Goal: Book appointment/travel/reservation

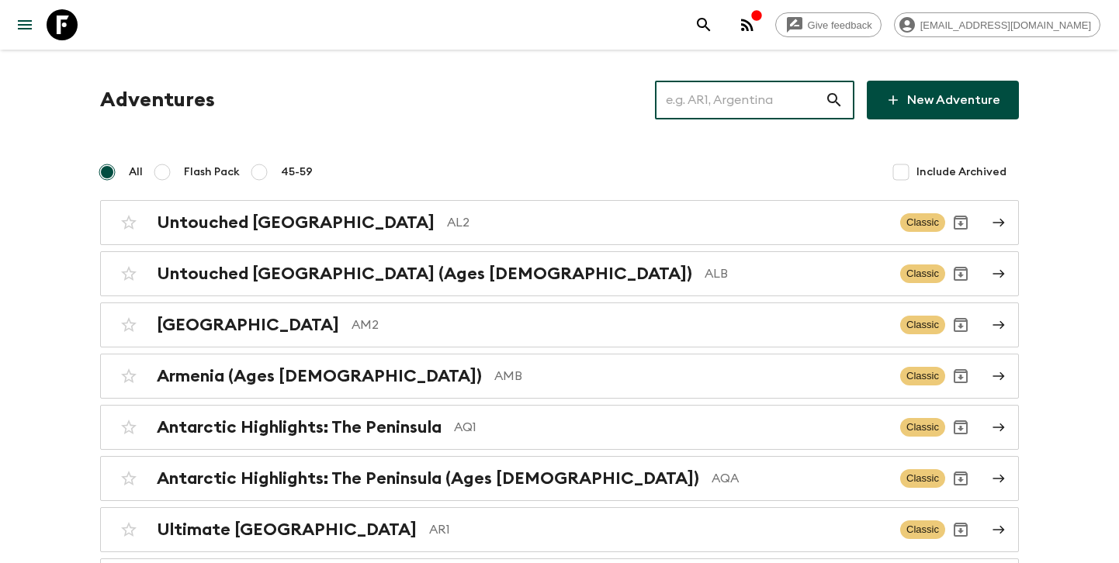
click at [704, 92] on input "text" at bounding box center [740, 99] width 170 height 43
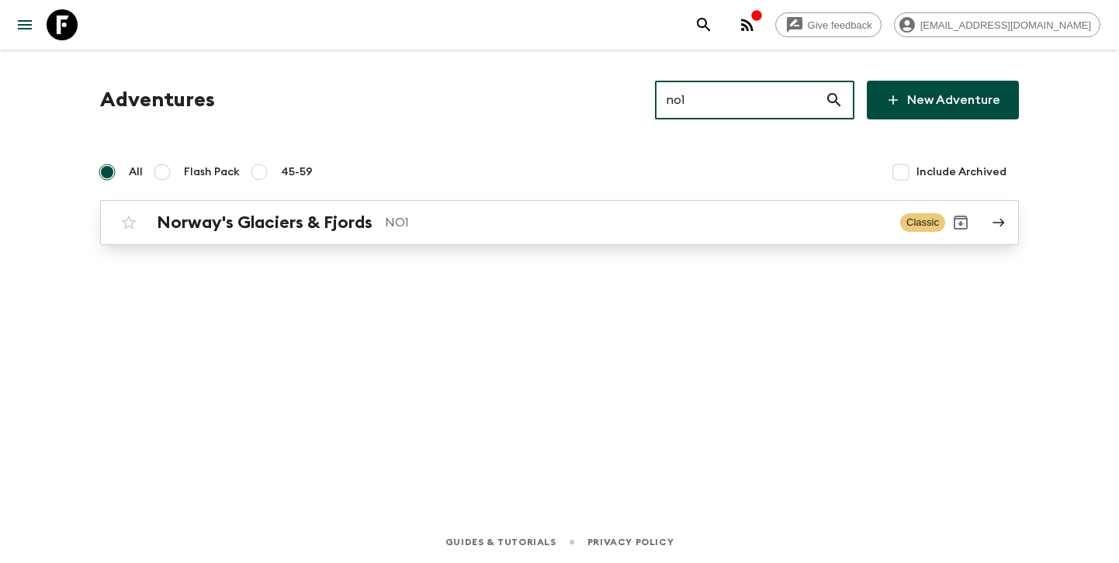
type input "no1"
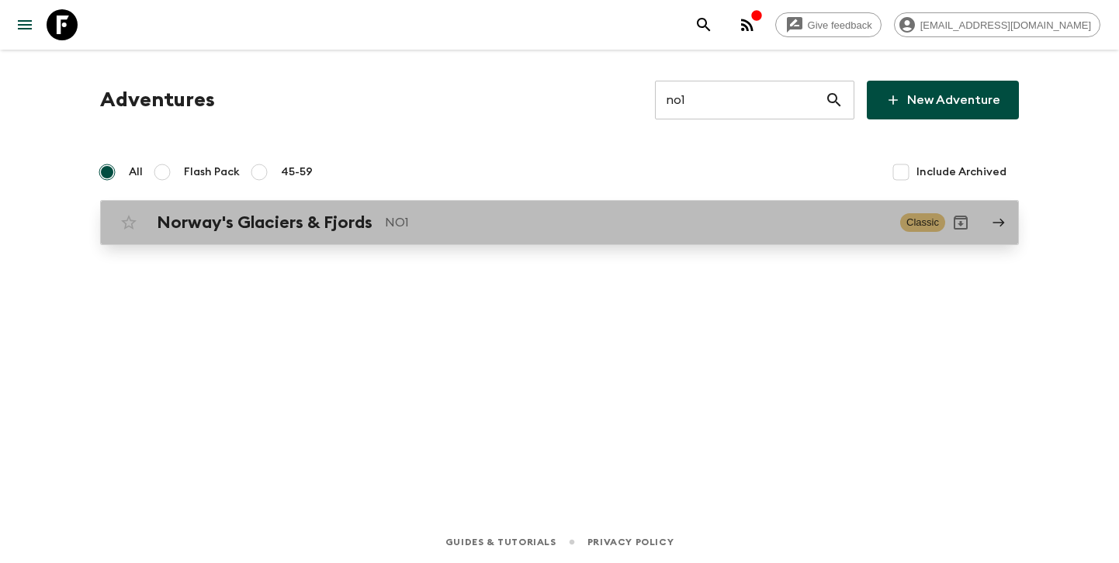
click at [330, 231] on h2 "Norway's Glaciers & Fjords" at bounding box center [265, 223] width 216 height 20
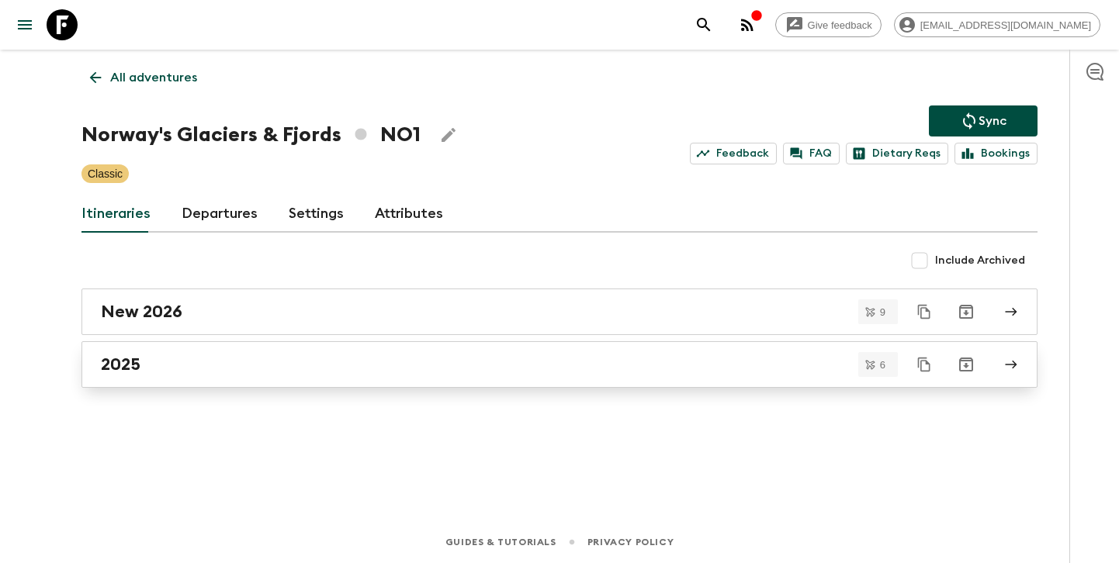
click at [192, 361] on div "2025" at bounding box center [544, 364] width 887 height 20
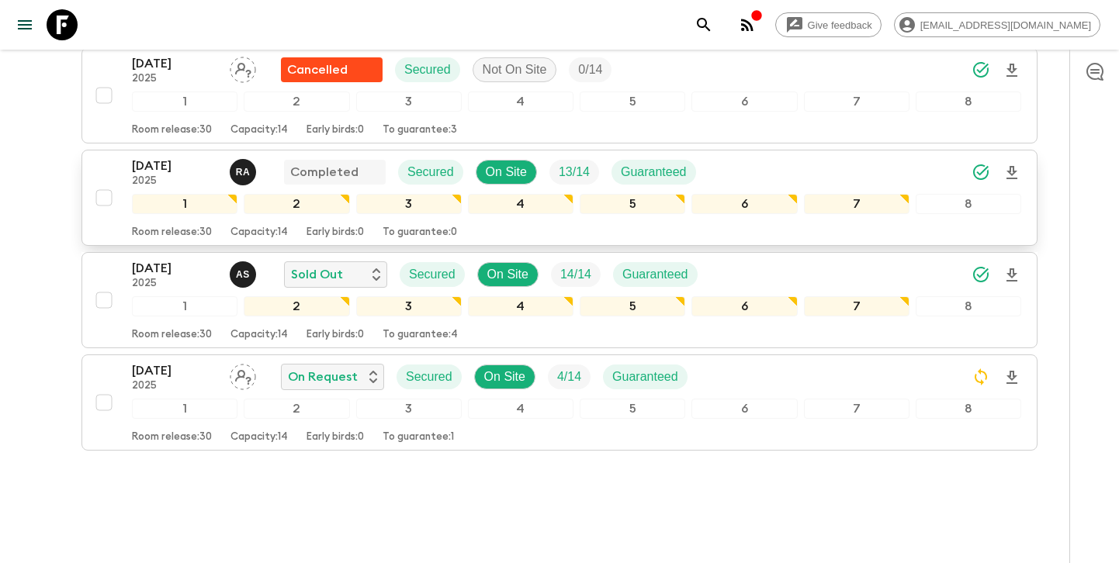
scroll to position [489, 0]
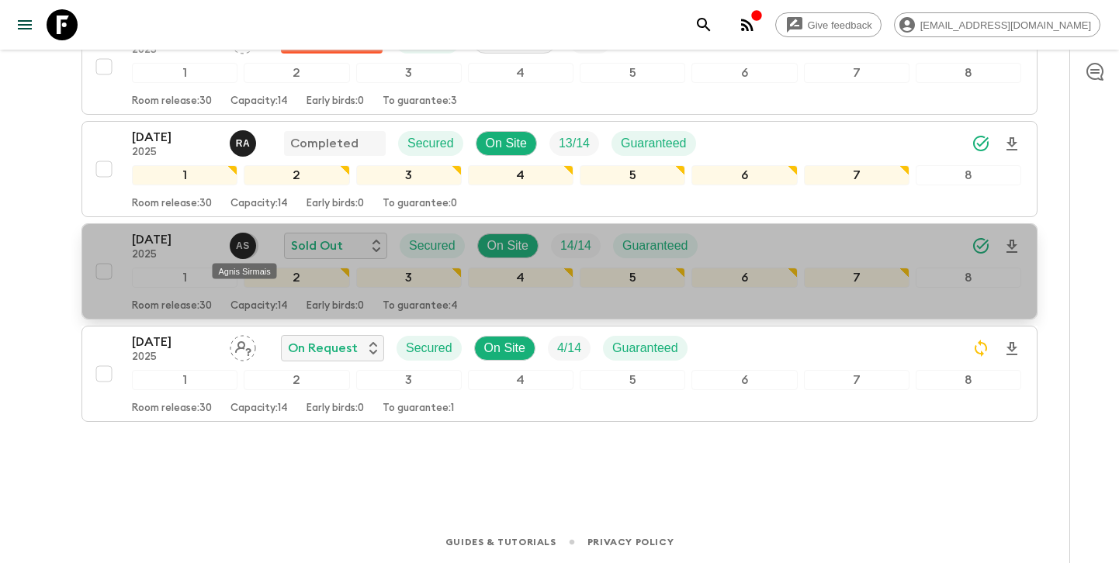
click at [240, 250] on p "A S" at bounding box center [243, 246] width 14 height 12
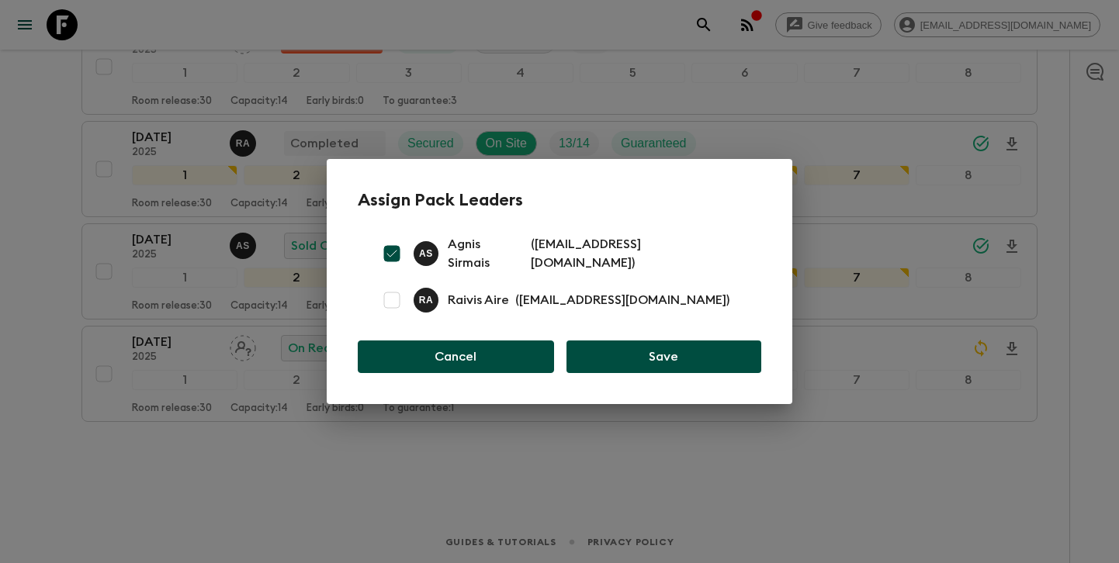
click at [458, 348] on button "Cancel" at bounding box center [456, 357] width 196 height 33
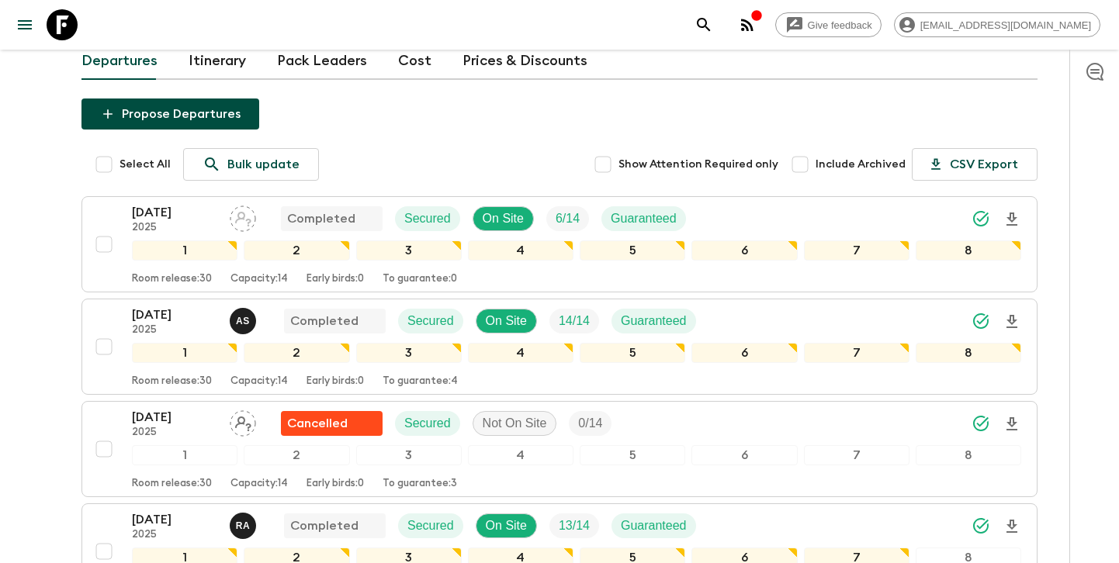
scroll to position [0, 0]
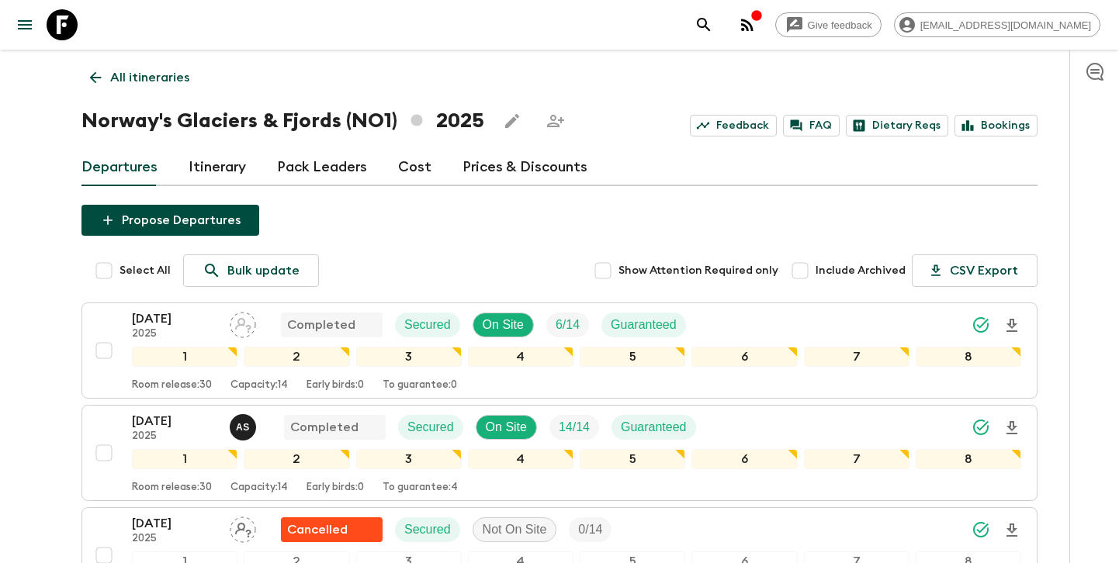
click at [126, 88] on link "All itineraries" at bounding box center [139, 77] width 116 height 31
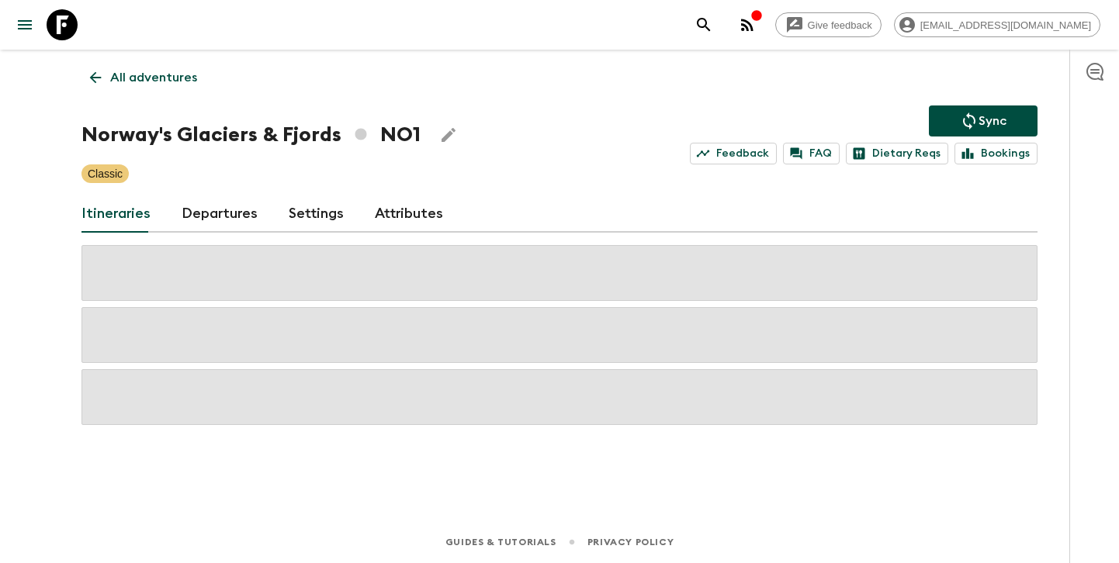
click at [126, 88] on link "All adventures" at bounding box center [143, 77] width 124 height 31
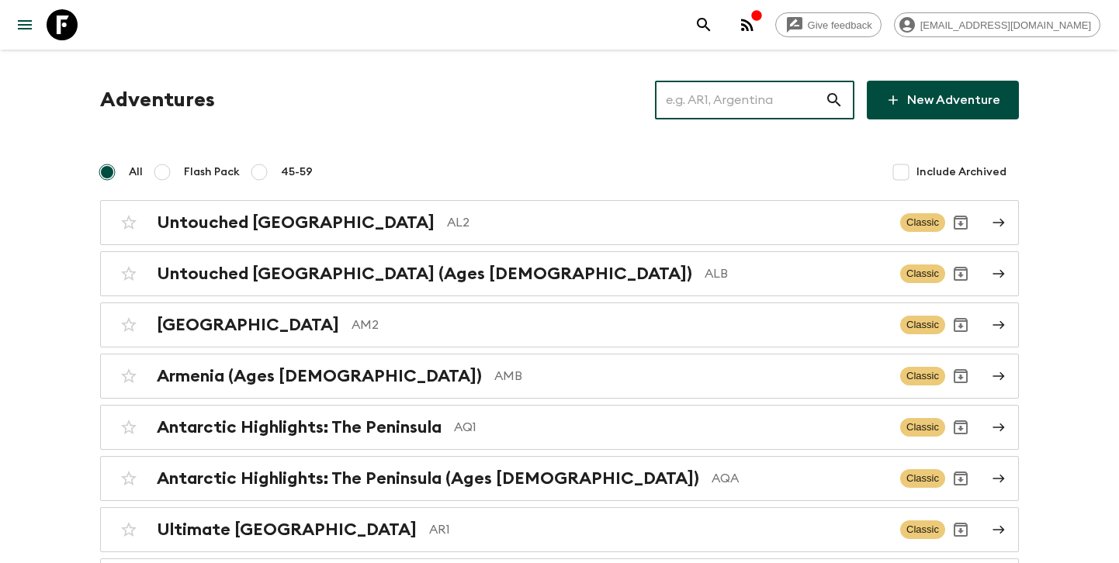
click at [704, 101] on input "text" at bounding box center [740, 99] width 170 height 43
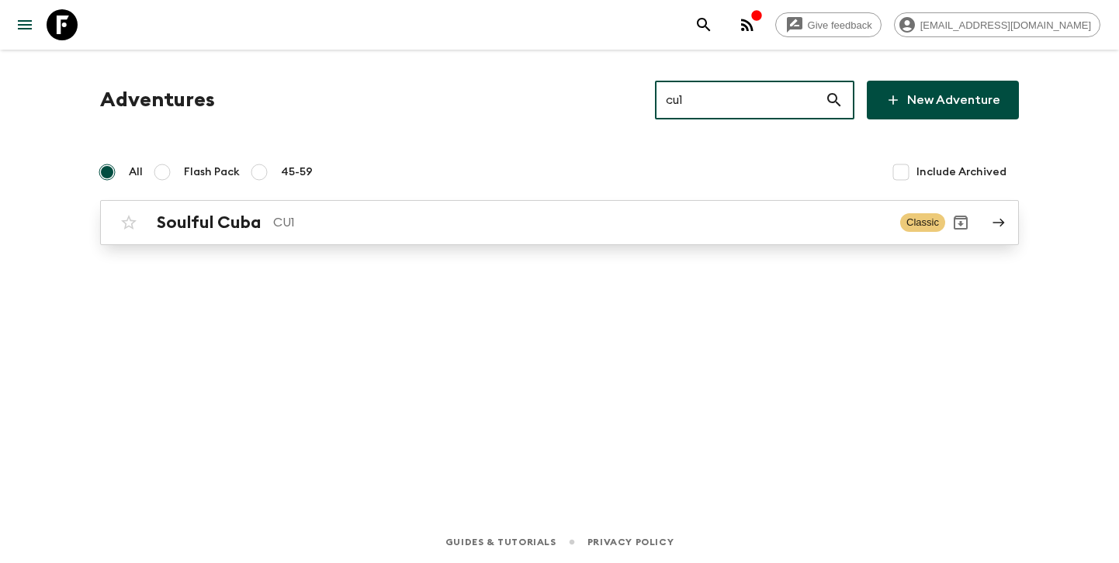
type input "cu1"
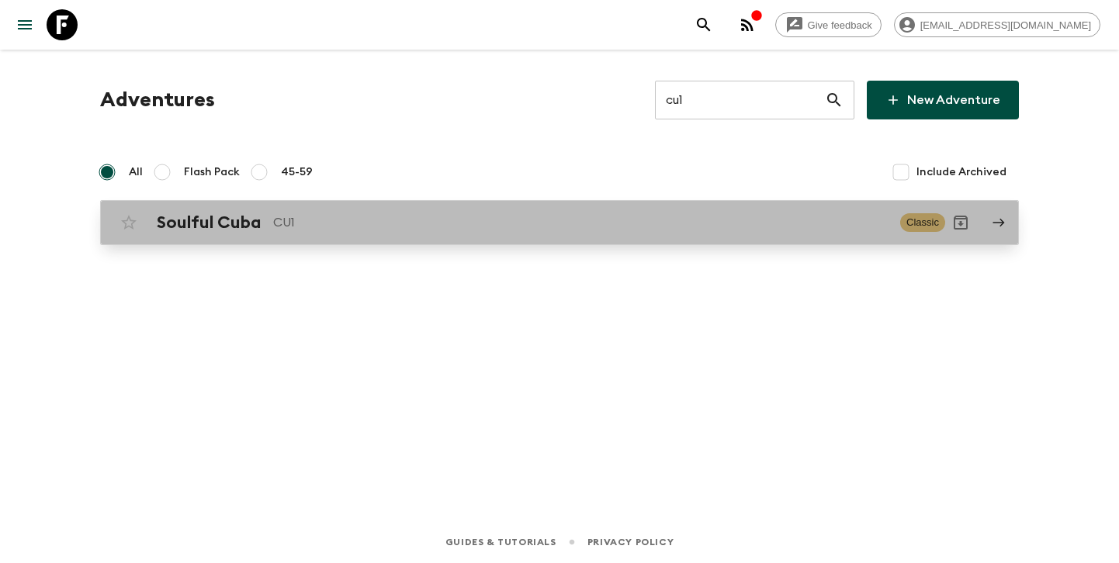
click at [503, 224] on p "CU1" at bounding box center [580, 222] width 614 height 19
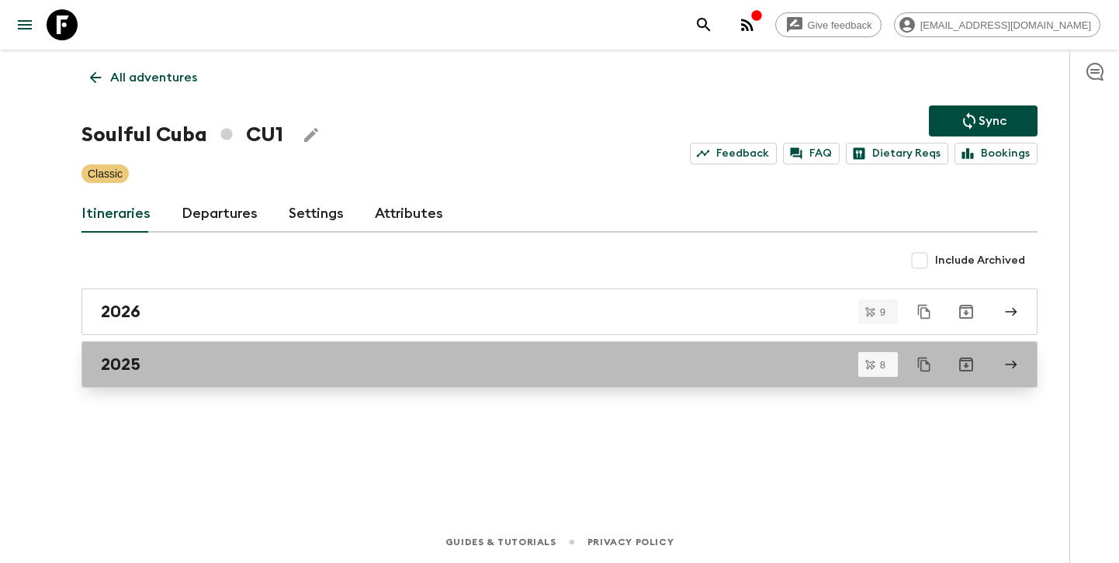
click at [231, 368] on div "2025" at bounding box center [544, 364] width 887 height 20
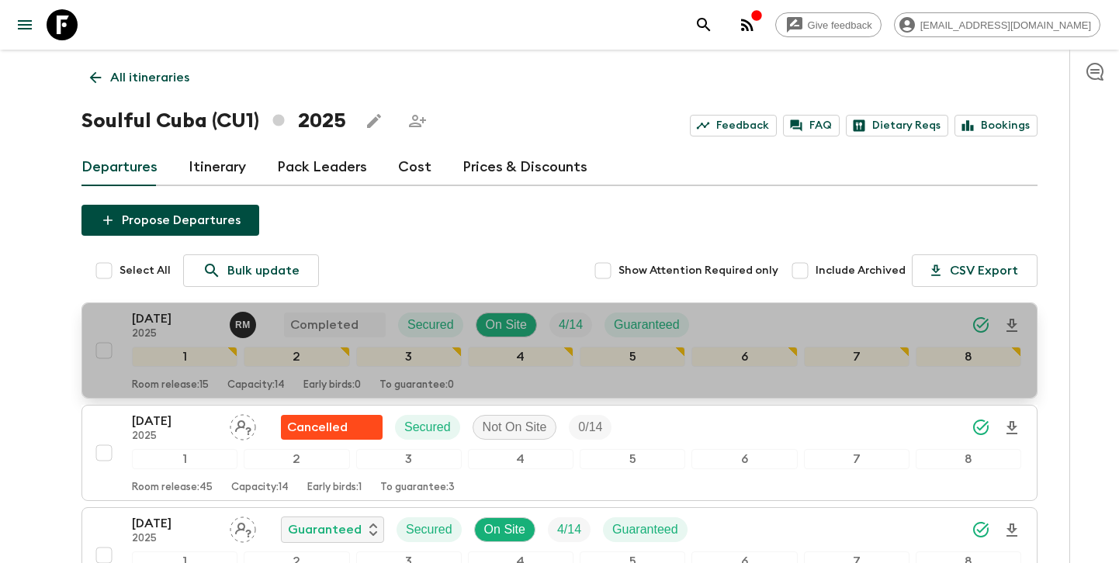
click at [246, 331] on div "R M" at bounding box center [244, 325] width 29 height 26
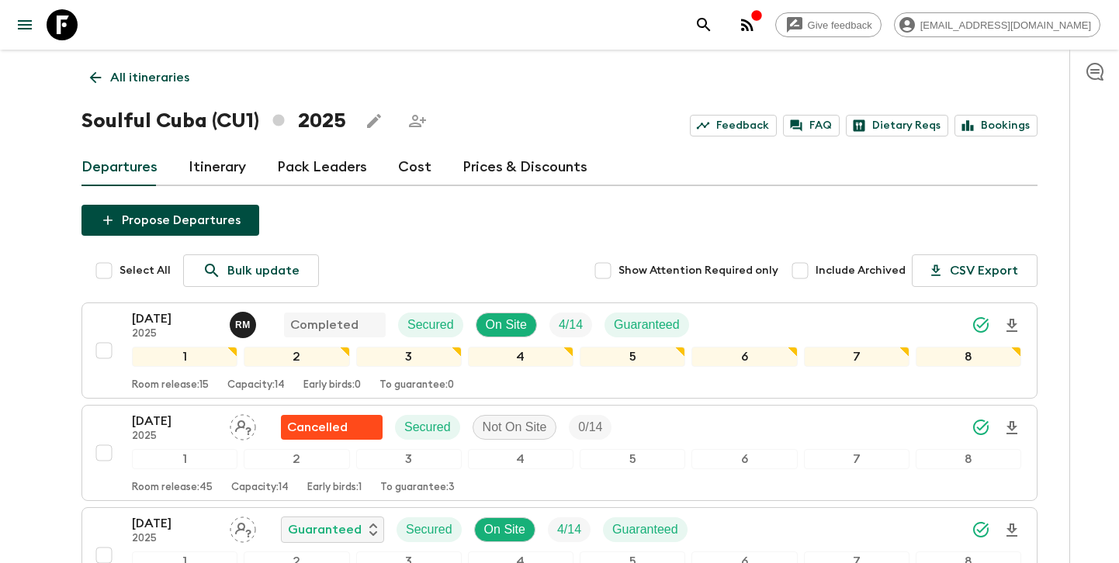
click at [185, 81] on p "All itineraries" at bounding box center [149, 77] width 79 height 19
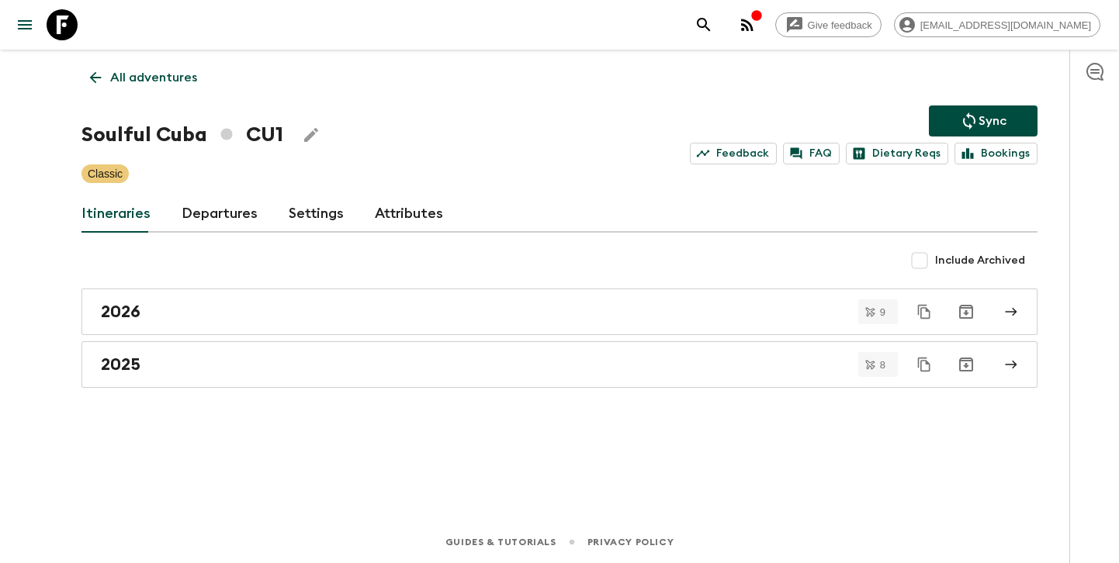
click at [134, 75] on p "All adventures" at bounding box center [153, 77] width 87 height 19
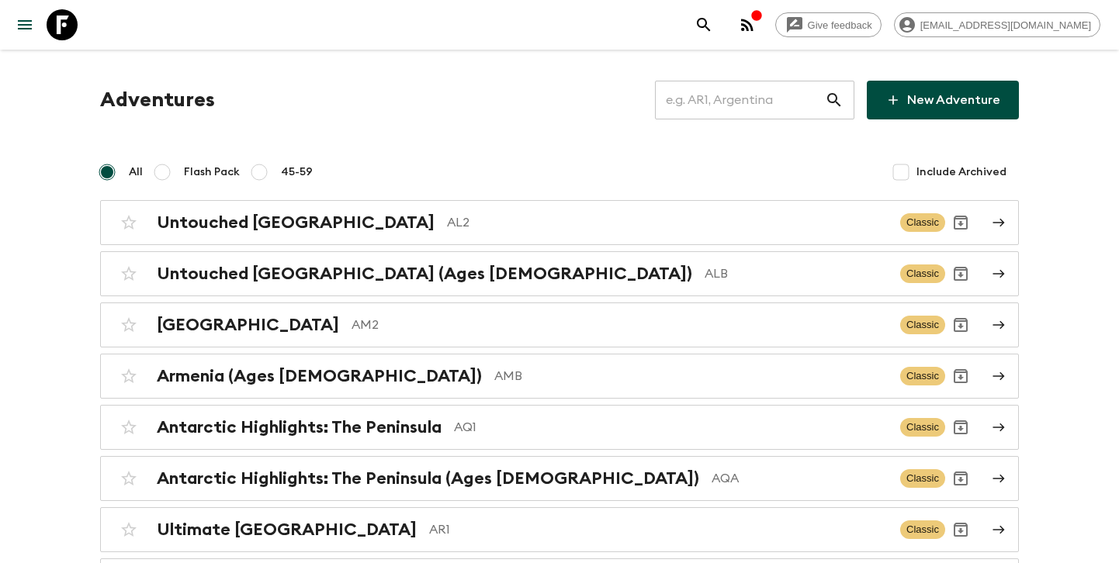
click at [725, 105] on input "text" at bounding box center [740, 99] width 170 height 43
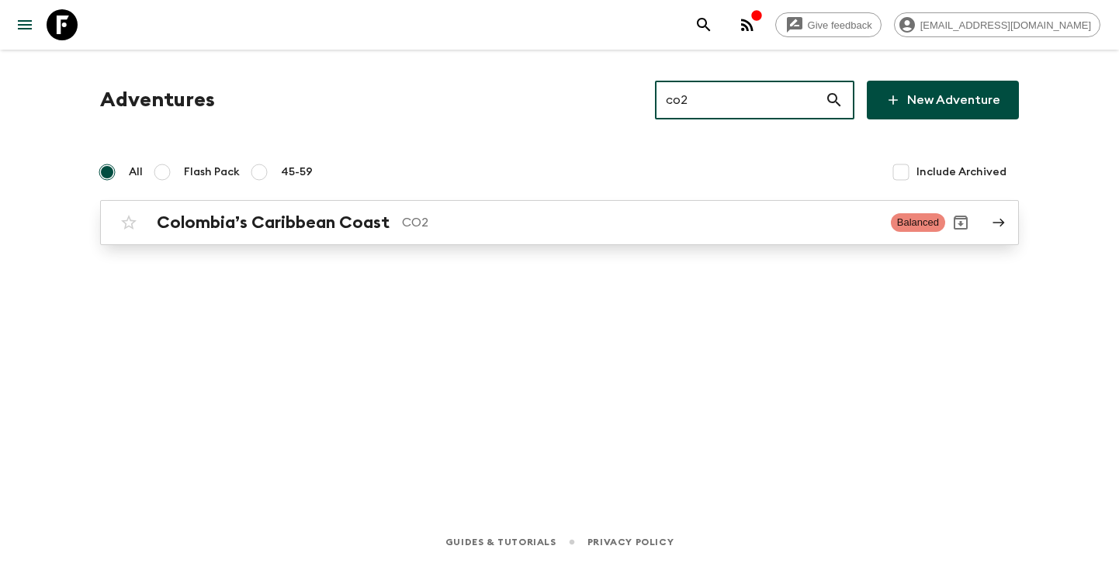
type input "co2"
click at [456, 207] on div "Colombia’s Caribbean Coast CO2 Balanced" at bounding box center [529, 222] width 832 height 31
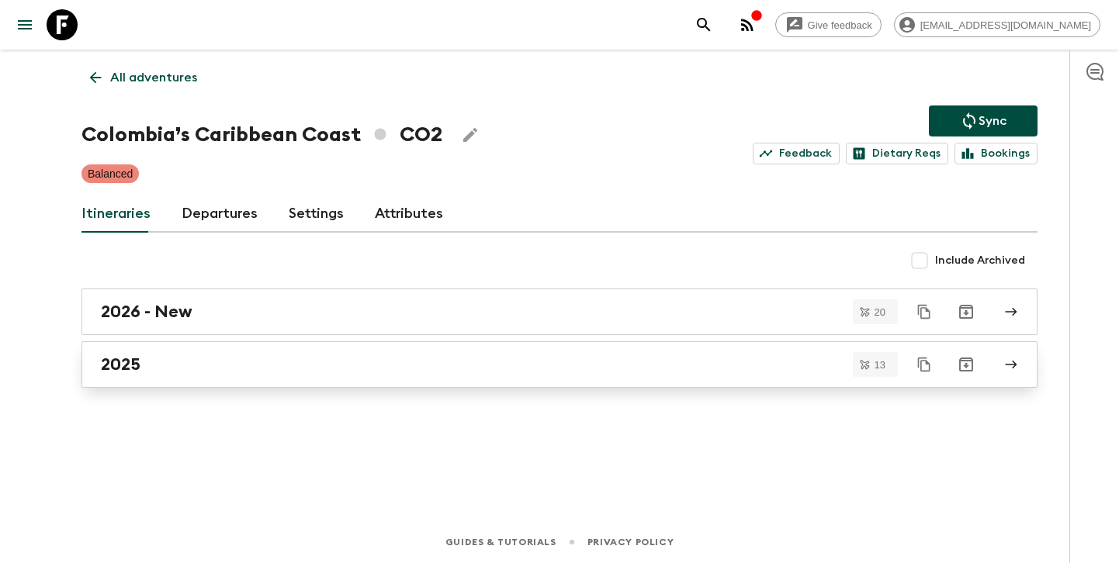
click at [325, 356] on div "2025" at bounding box center [544, 364] width 887 height 20
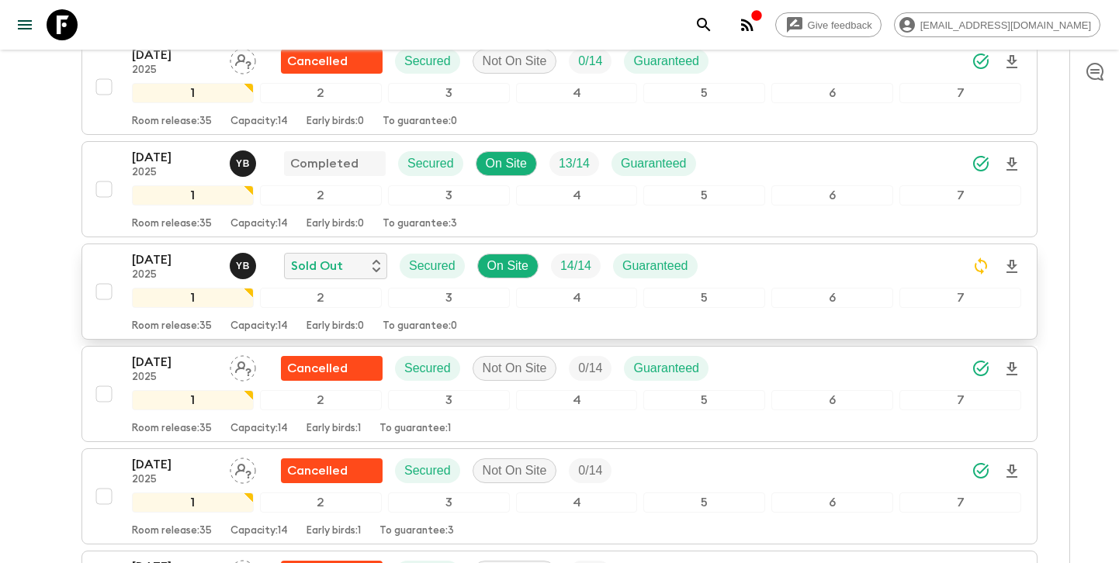
scroll to position [269, 0]
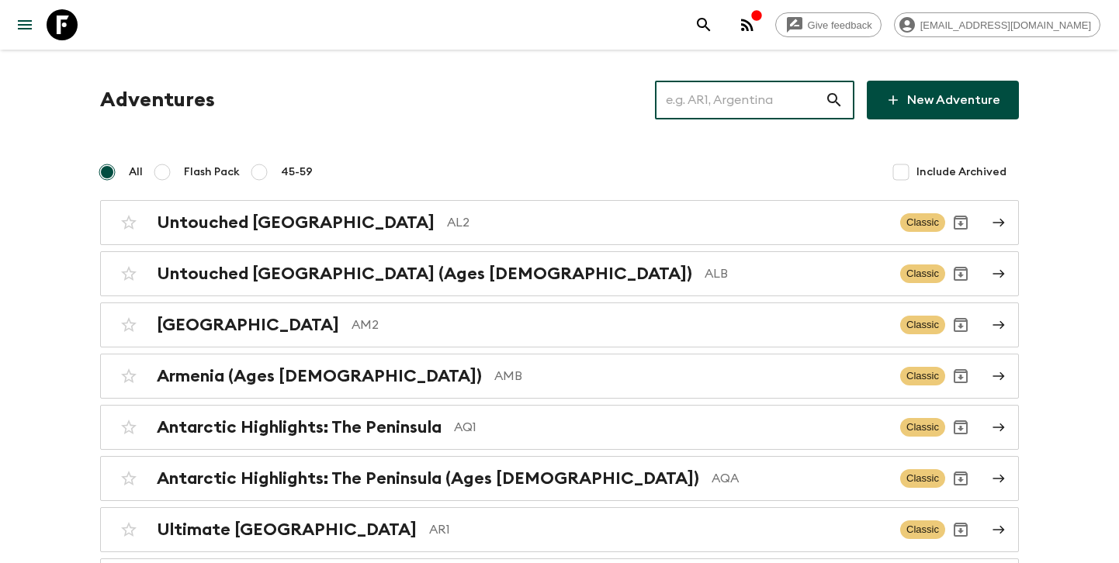
click at [760, 111] on input "text" at bounding box center [740, 99] width 170 height 43
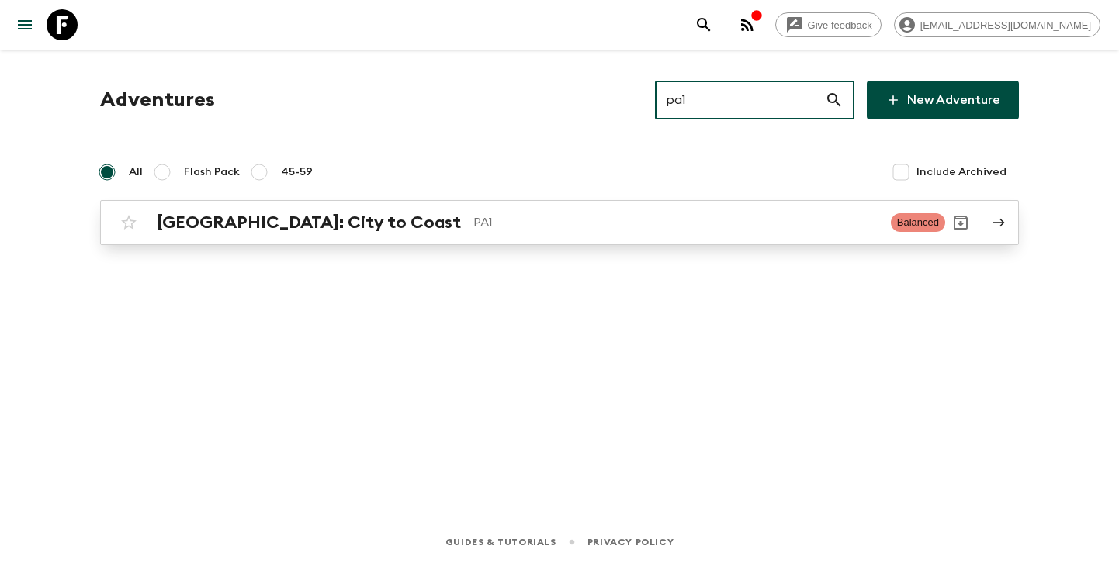
type input "pa1"
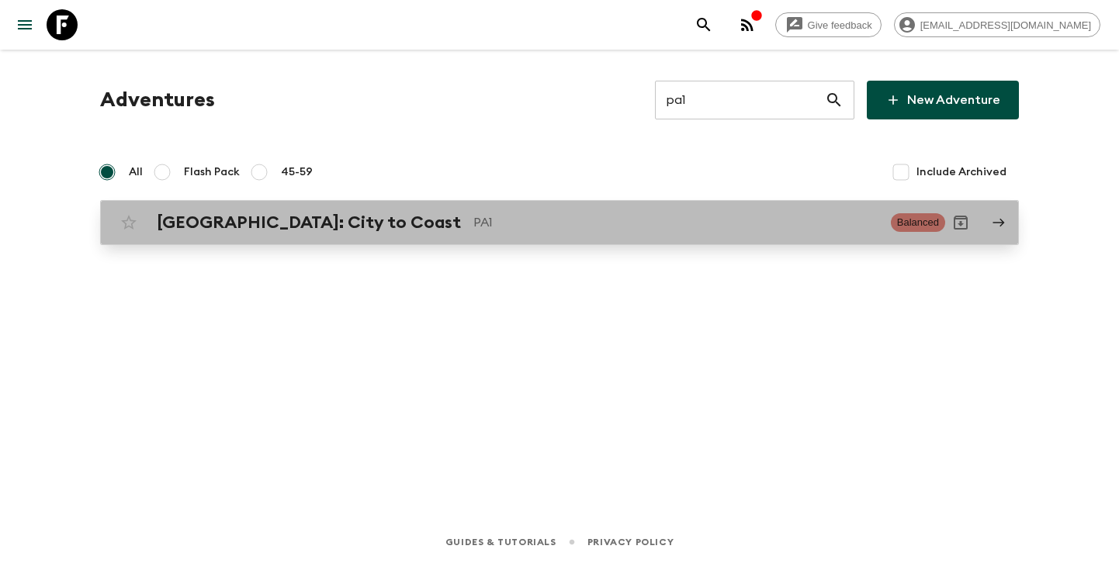
click at [500, 223] on p "PA1" at bounding box center [675, 222] width 405 height 19
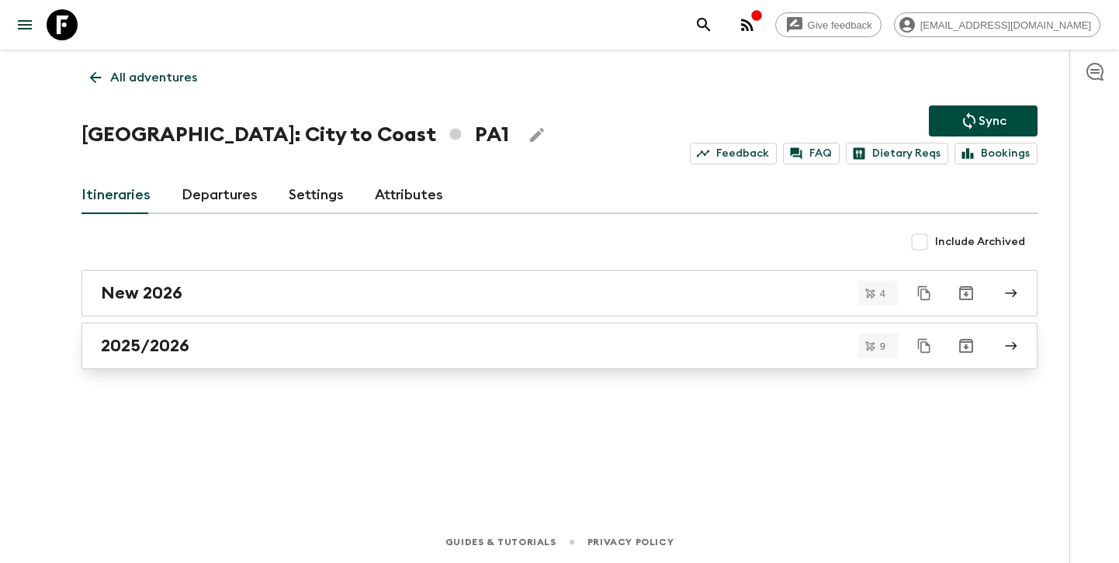
click at [227, 337] on div "2025/2026" at bounding box center [544, 346] width 887 height 20
